Goal: Transaction & Acquisition: Purchase product/service

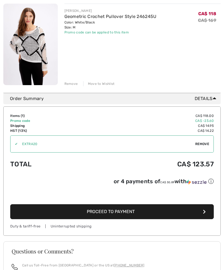
scroll to position [74, 0]
click at [158, 213] on button "Proceed to Payment" at bounding box center [111, 211] width 203 height 15
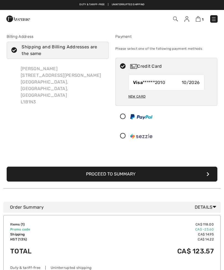
click at [160, 83] on span "Visa ******2010" at bounding box center [149, 82] width 32 height 7
radio input "true"
click at [210, 174] on button "Proceed to Summary" at bounding box center [112, 174] width 211 height 15
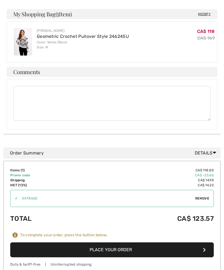
scroll to position [188, 0]
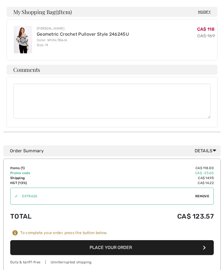
click at [121, 240] on button "Place Your Order" at bounding box center [111, 247] width 203 height 15
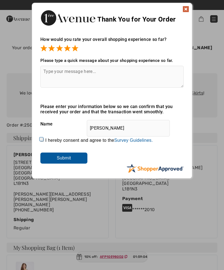
click at [78, 156] on input "Submit" at bounding box center [63, 158] width 47 height 11
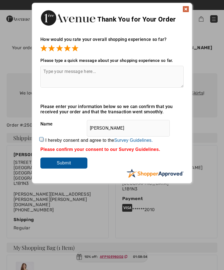
click at [49, 140] on label "I hereby consent and agree to the By submitting a review, you grant permission …" at bounding box center [98, 140] width 107 height 5
click at [44, 140] on input "I hereby consent and agree to the By submitting a review, you grant permission …" at bounding box center [42, 140] width 4 height 4
checkbox input "true"
click at [73, 162] on input "Submit" at bounding box center [63, 163] width 47 height 11
